Goal: Communication & Community: Answer question/provide support

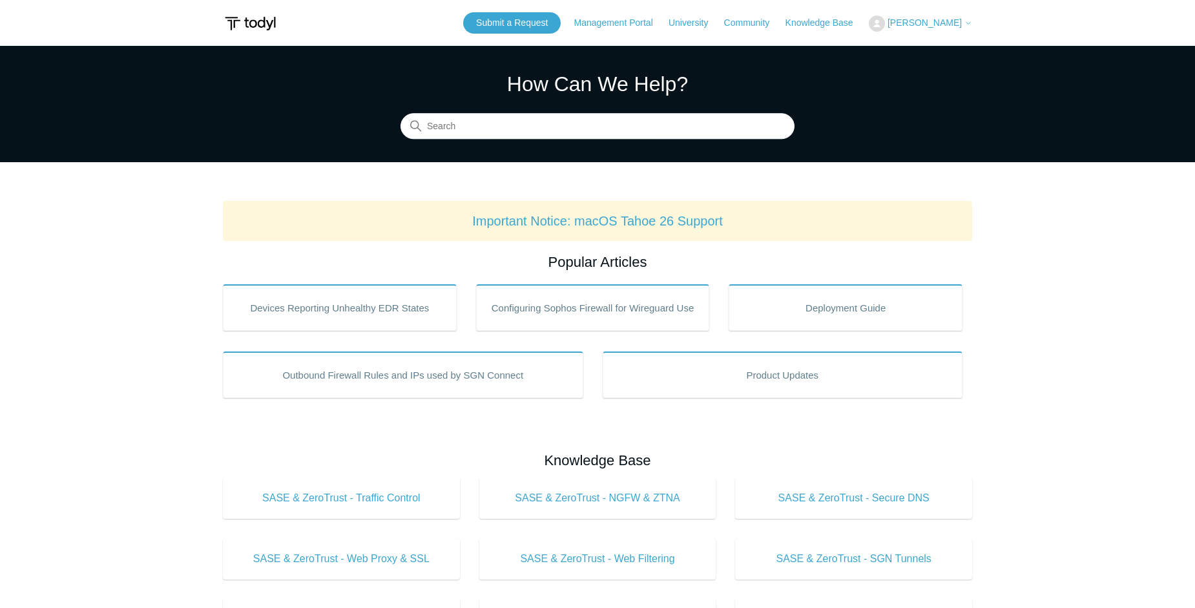
click at [929, 25] on span "[PERSON_NAME]" at bounding box center [924, 22] width 74 height 10
click at [942, 48] on link "My Support Requests" at bounding box center [932, 50] width 126 height 23
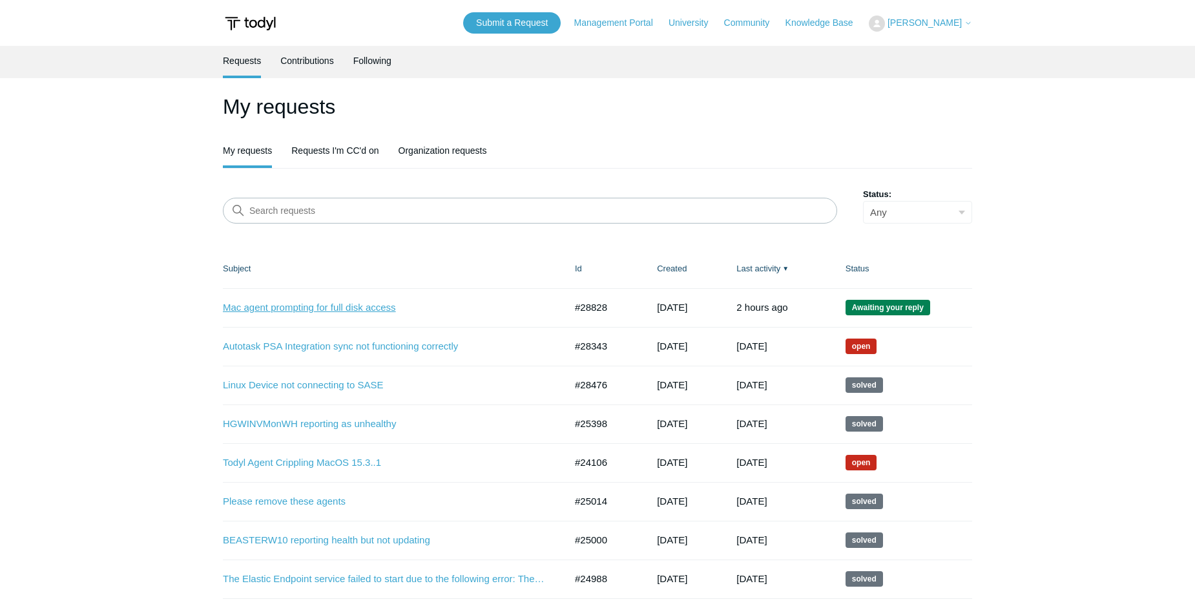
click at [360, 309] on link "Mac agent prompting for full disk access" at bounding box center [384, 307] width 323 height 15
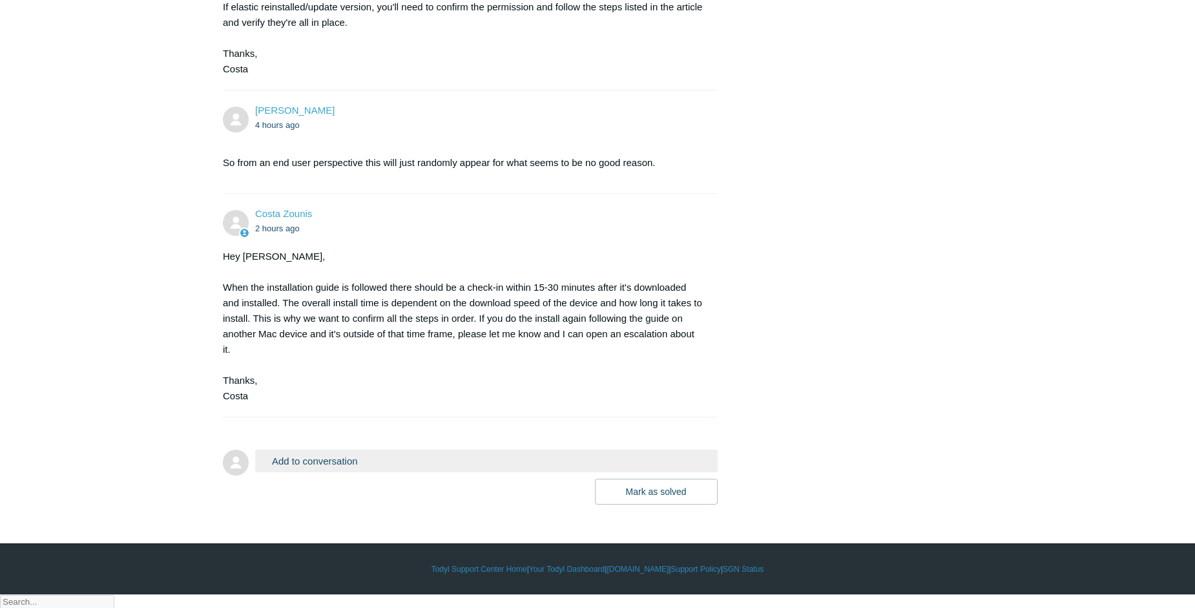
scroll to position [715, 0]
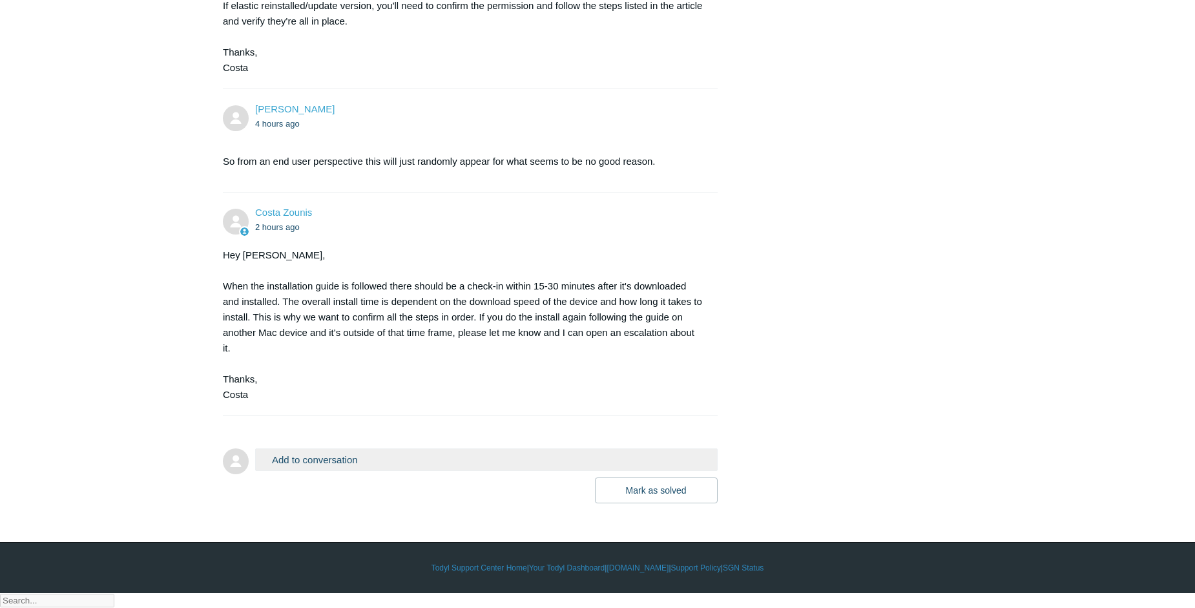
click at [466, 471] on button "Add to conversation" at bounding box center [486, 459] width 462 height 23
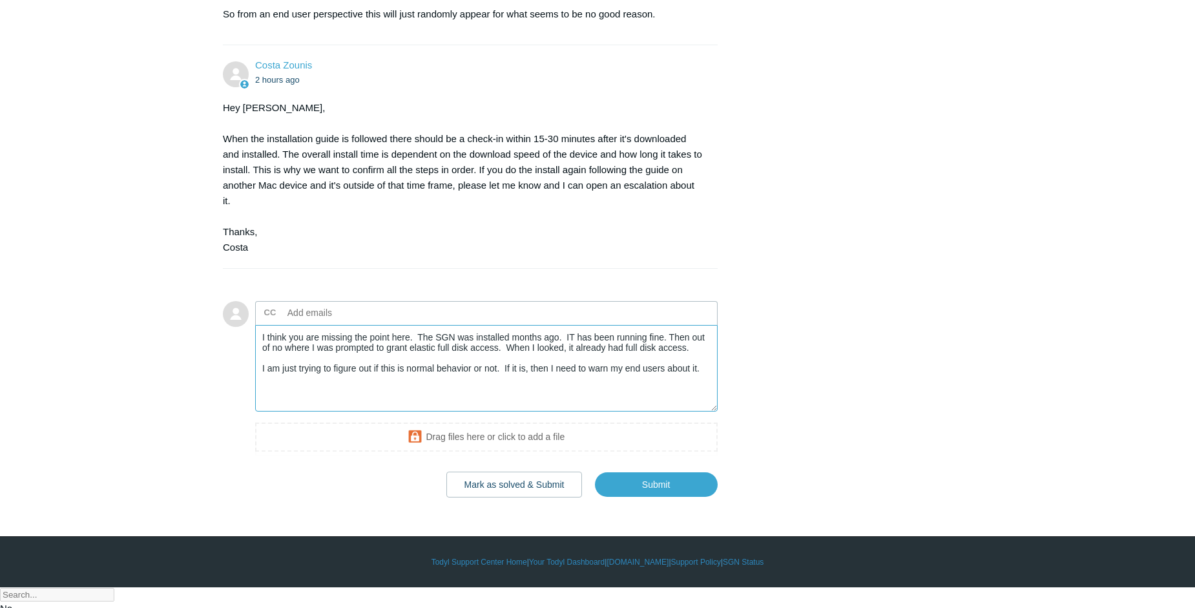
scroll to position [873, 0]
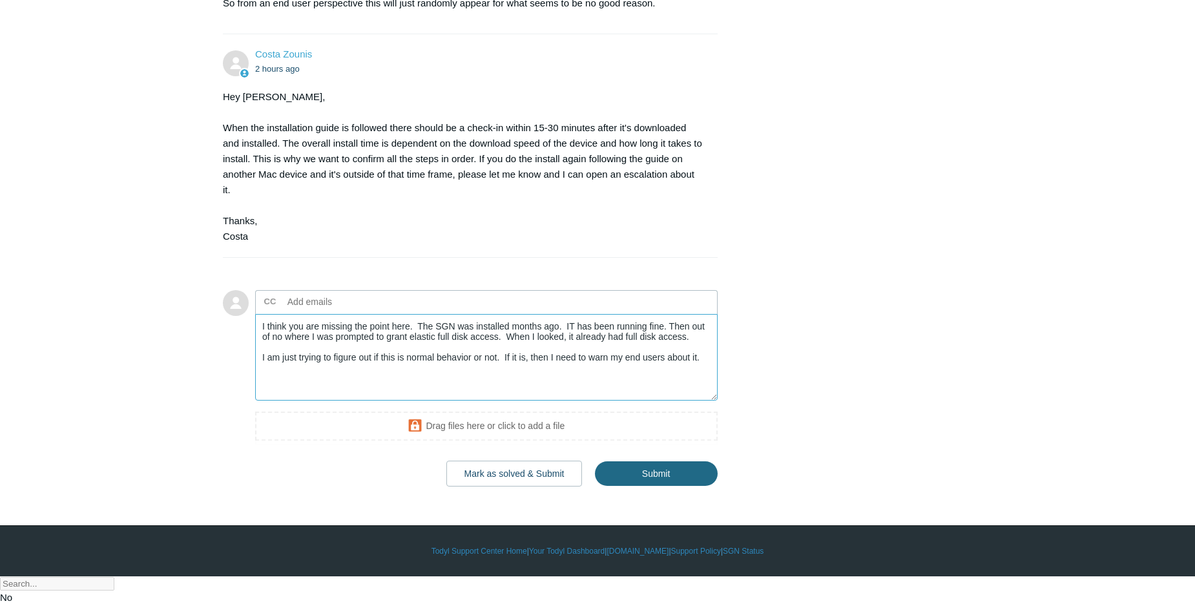
type textarea "I think you are missing the point here. The SGN was installed months ago. IT ha…"
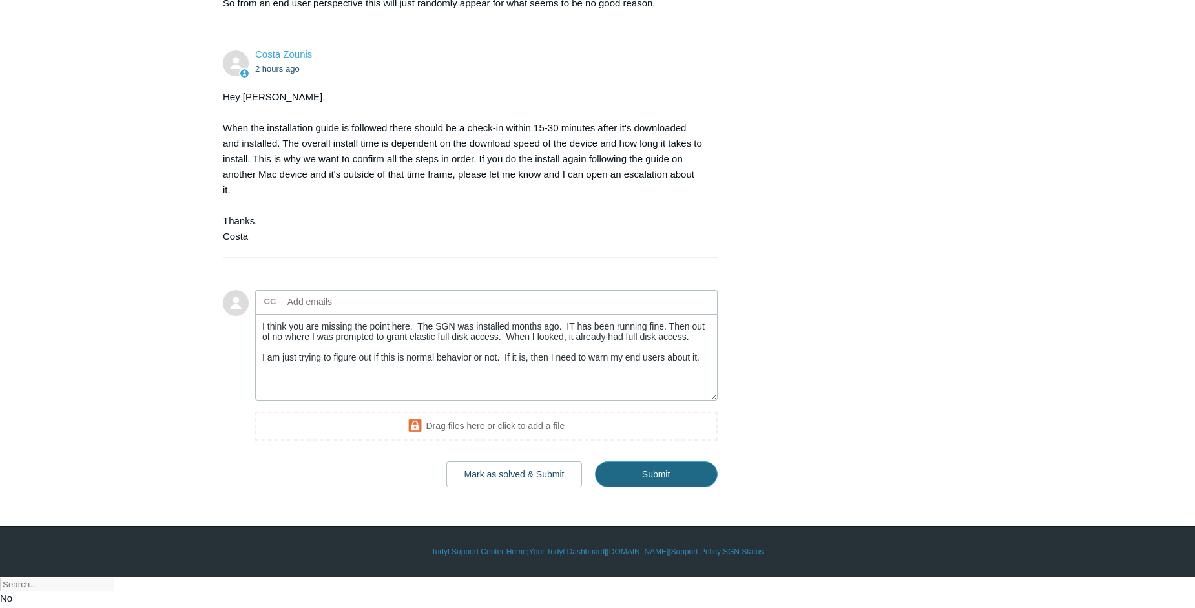
click at [683, 487] on input "Submit" at bounding box center [656, 474] width 123 height 26
